Goal: Browse casually

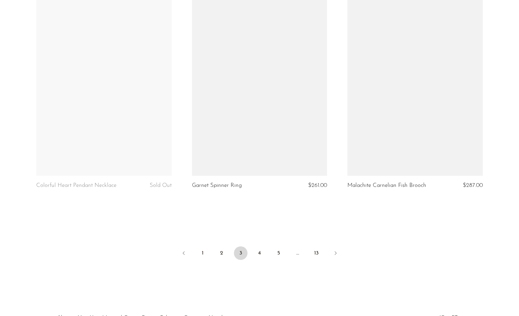
scroll to position [2517, 0]
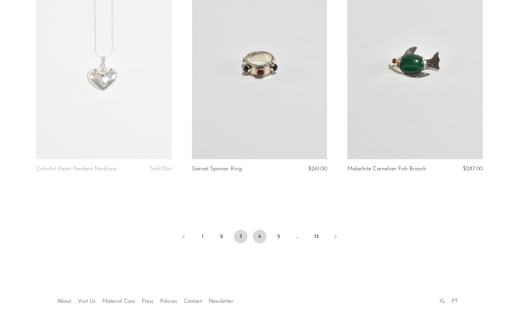
click at [262, 235] on link "4" at bounding box center [260, 237] width 14 height 14
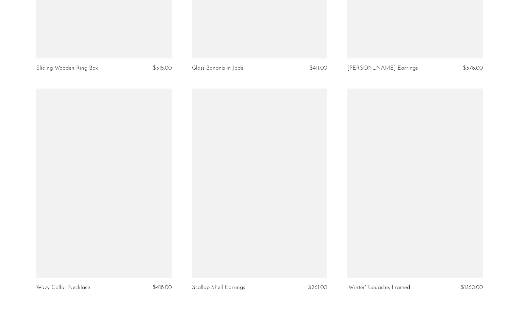
scroll to position [2466, 0]
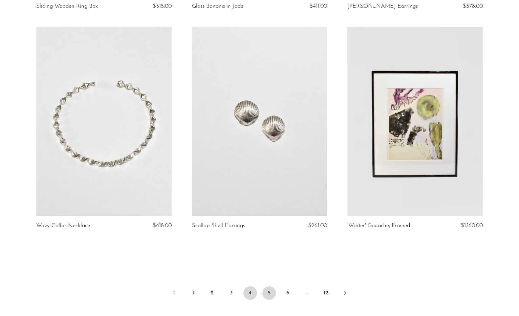
click at [269, 287] on link "5" at bounding box center [269, 294] width 14 height 14
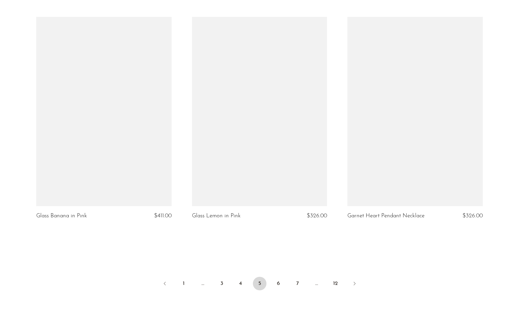
scroll to position [2511, 0]
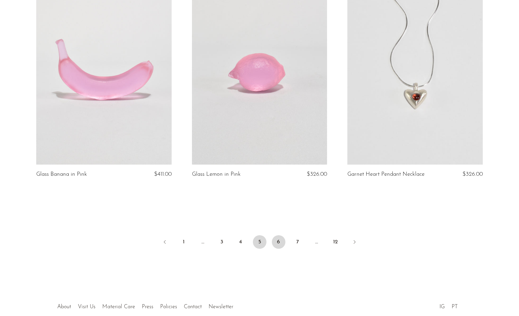
click at [281, 235] on link "6" at bounding box center [279, 242] width 14 height 14
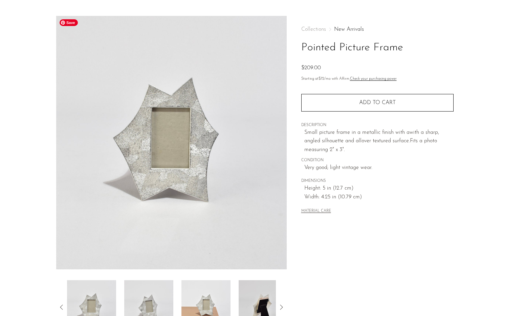
scroll to position [2, 0]
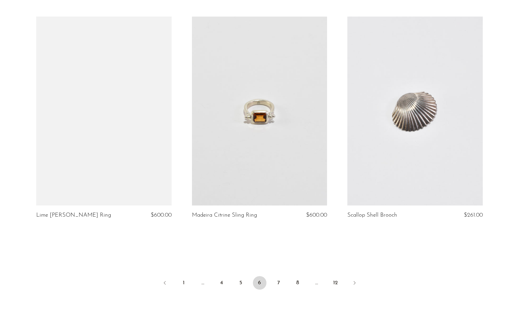
scroll to position [2462, 0]
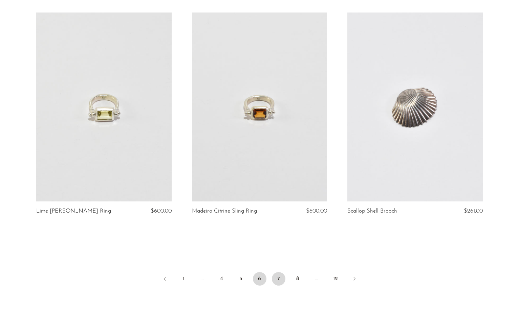
click at [282, 279] on link "7" at bounding box center [279, 279] width 14 height 14
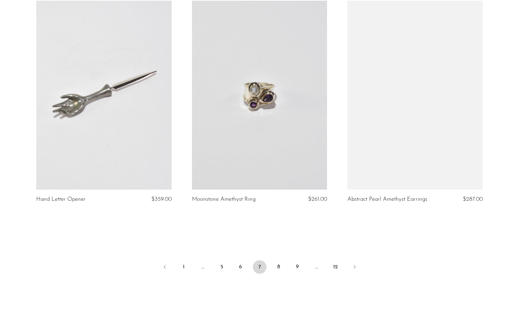
scroll to position [2495, 0]
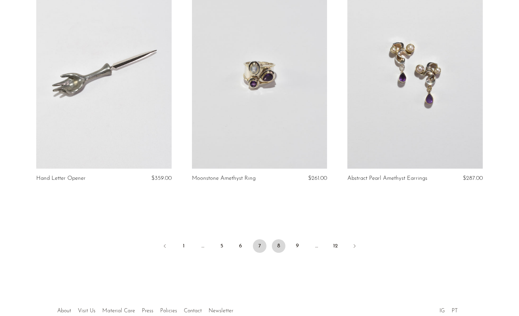
click at [280, 248] on link "8" at bounding box center [279, 247] width 14 height 14
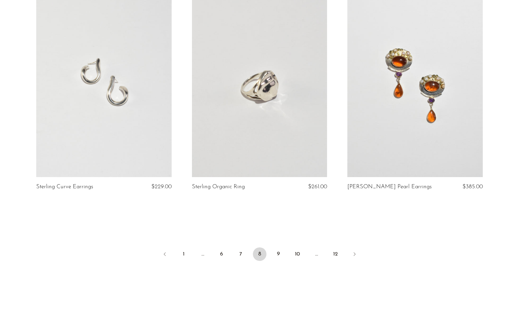
scroll to position [2515, 0]
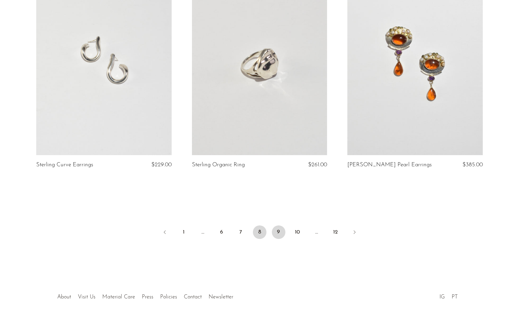
click at [274, 228] on link "9" at bounding box center [279, 233] width 14 height 14
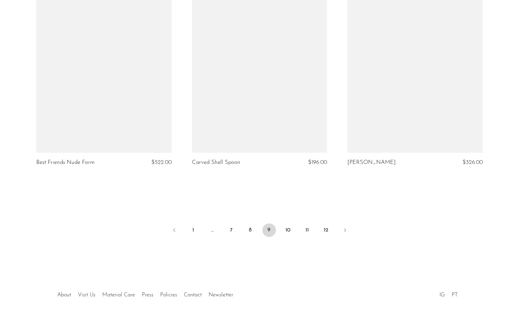
scroll to position [2535, 0]
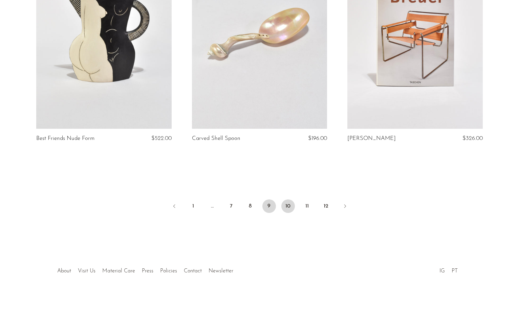
click at [288, 203] on link "10" at bounding box center [288, 207] width 14 height 14
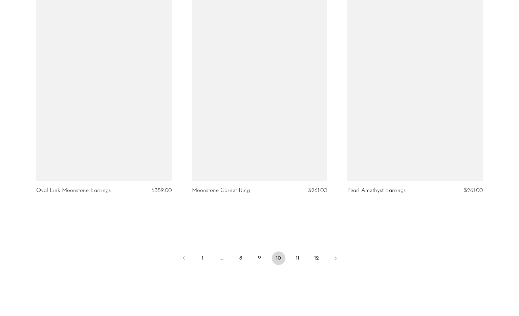
scroll to position [2497, 0]
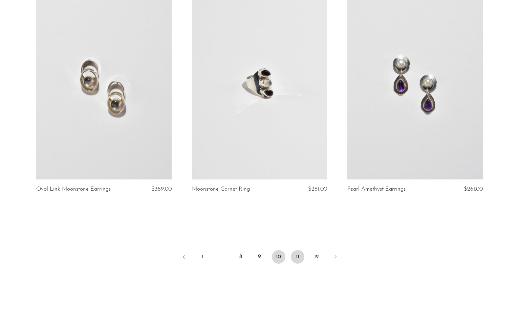
click at [298, 250] on link "11" at bounding box center [298, 257] width 14 height 14
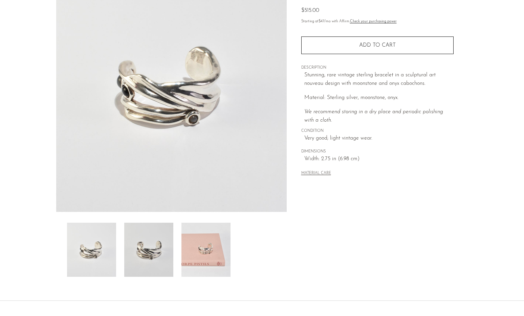
scroll to position [73, 0]
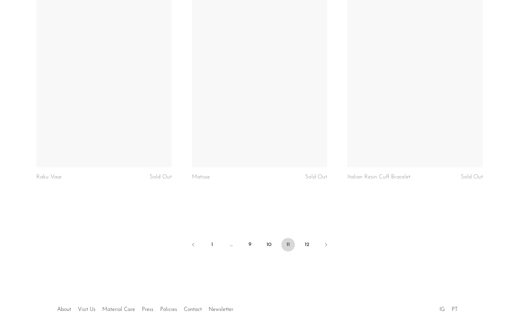
scroll to position [2541, 0]
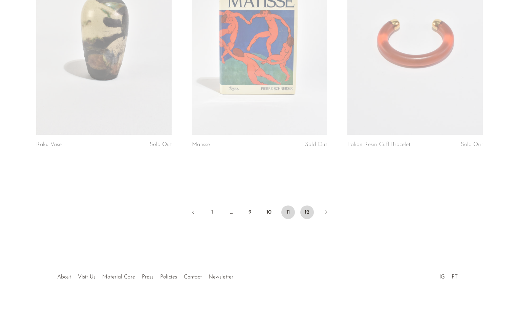
click at [308, 206] on link "12" at bounding box center [307, 213] width 14 height 14
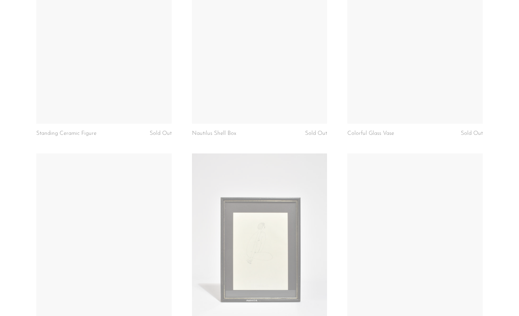
scroll to position [1858, 0]
